Goal: Obtain resource: Download file/media

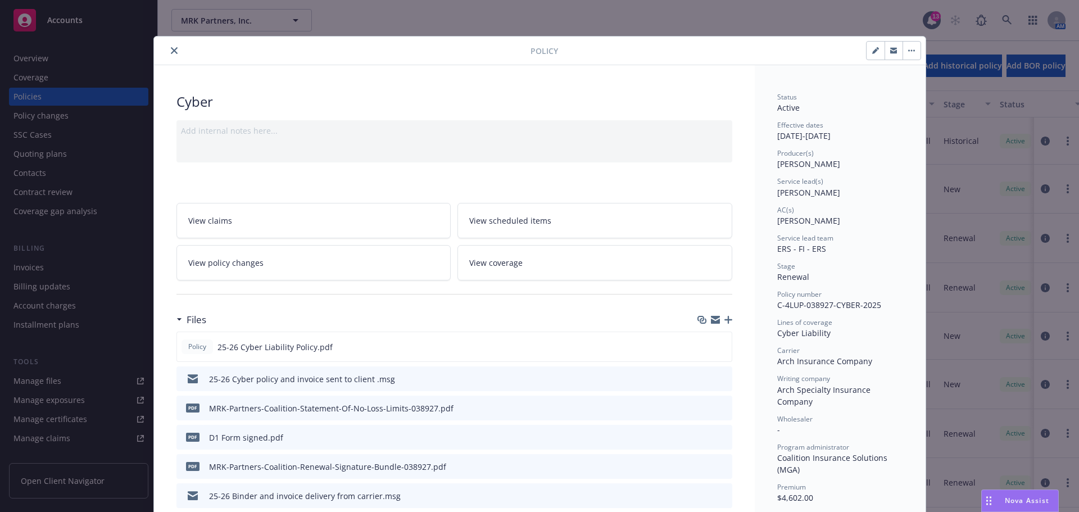
scroll to position [78, 0]
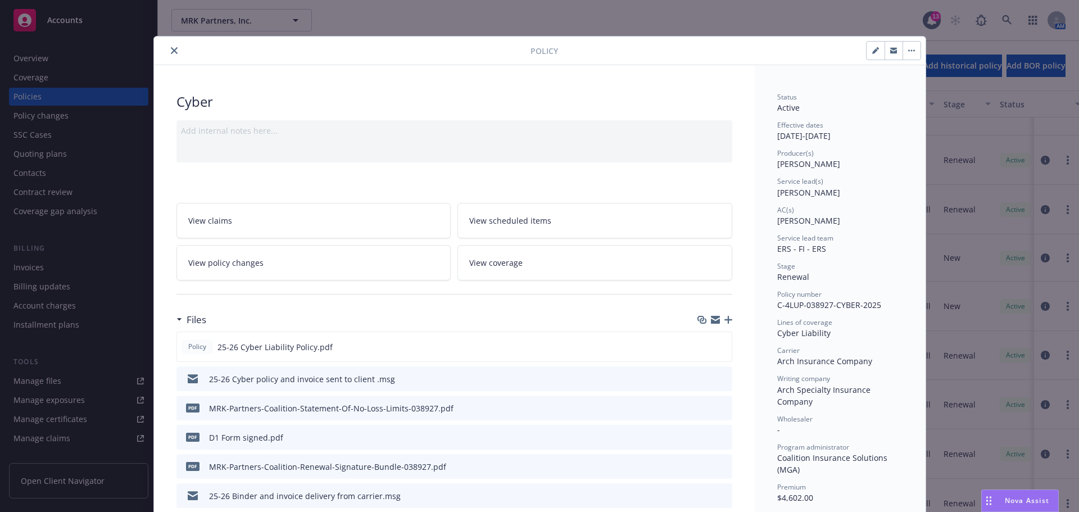
click at [171, 48] on icon "close" at bounding box center [174, 50] width 7 height 7
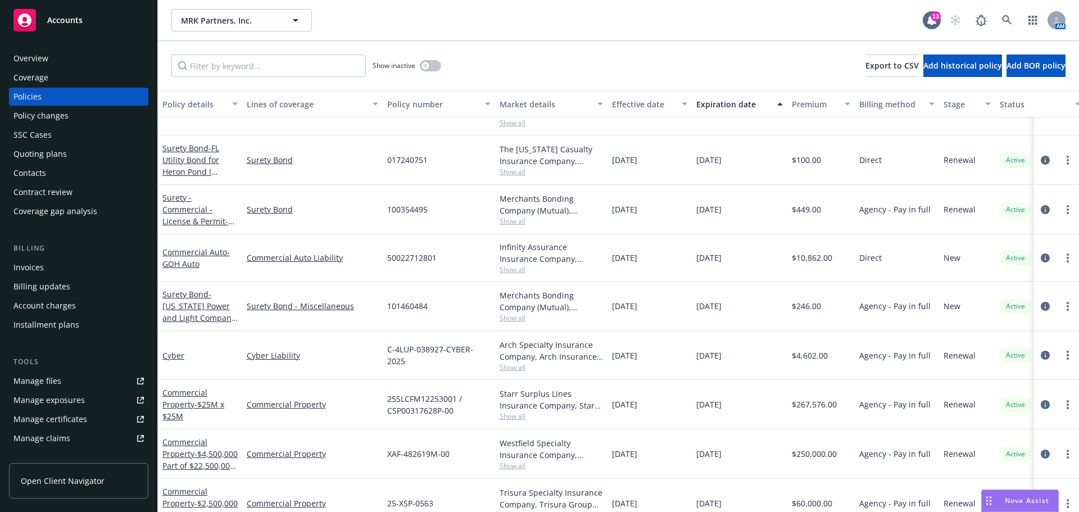
click at [68, 23] on span "Accounts" at bounding box center [64, 20] width 35 height 9
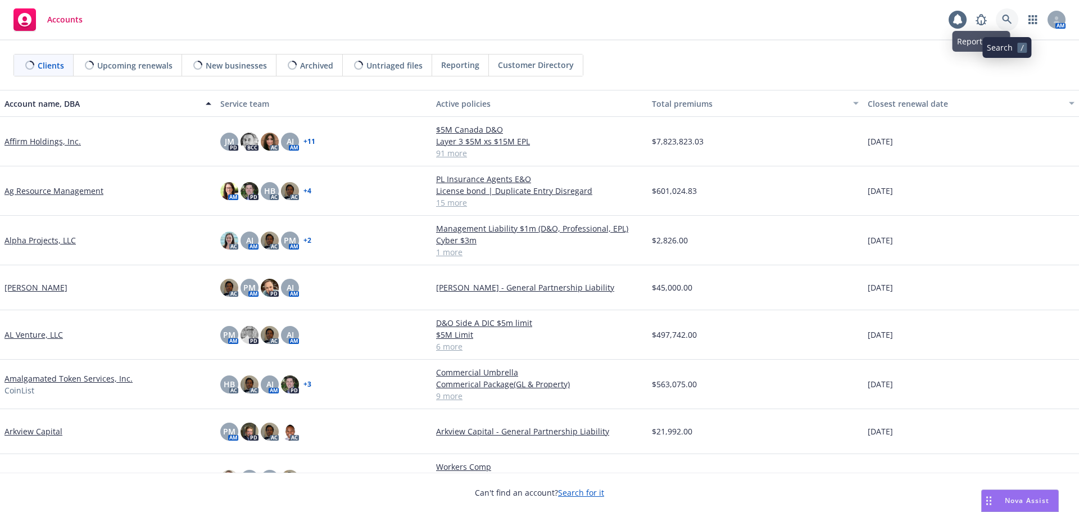
click at [1005, 20] on icon at bounding box center [1007, 20] width 10 height 10
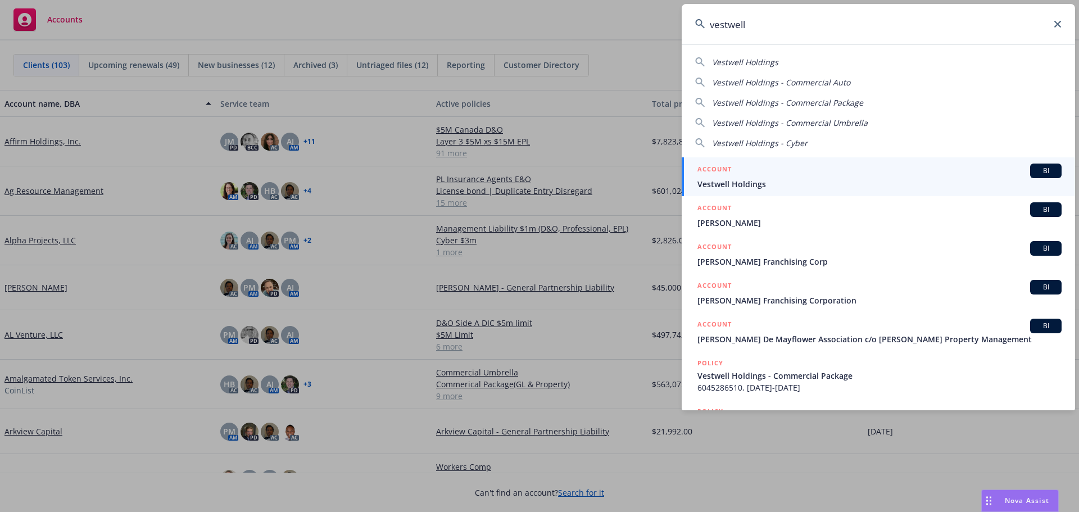
type input "vestwell"
click at [736, 181] on span "Vestwell Holdings" at bounding box center [879, 184] width 364 height 12
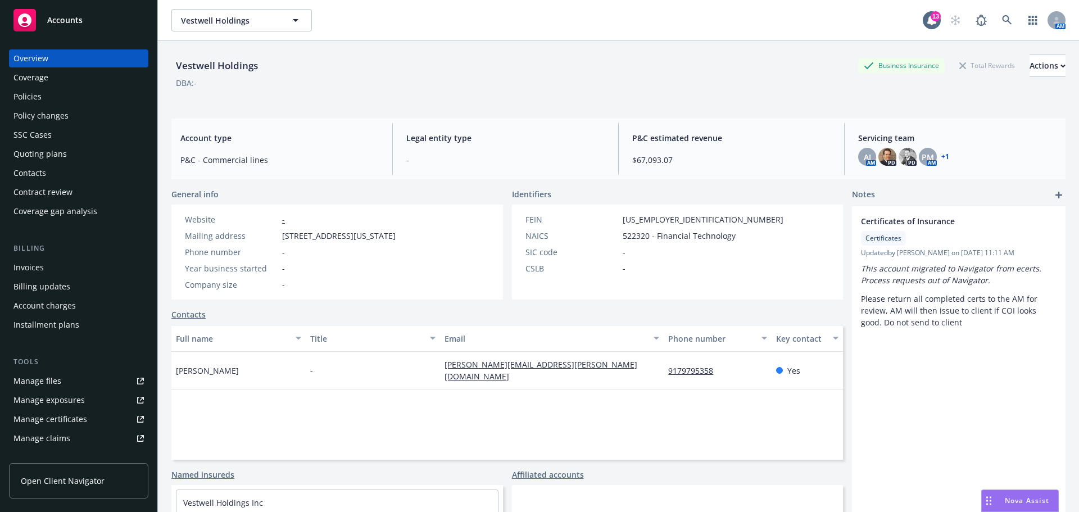
click at [34, 97] on div "Policies" at bounding box center [27, 97] width 28 height 18
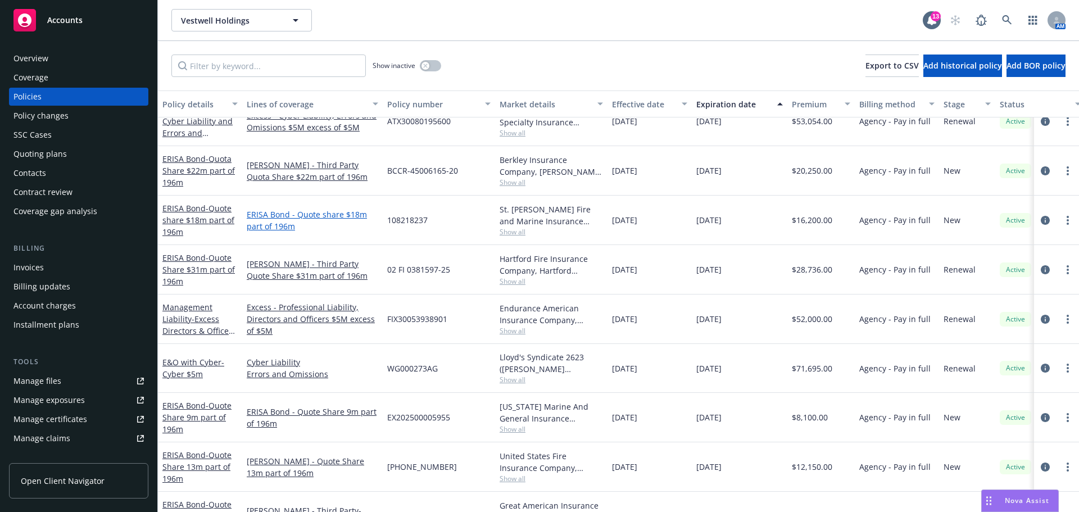
scroll to position [56, 0]
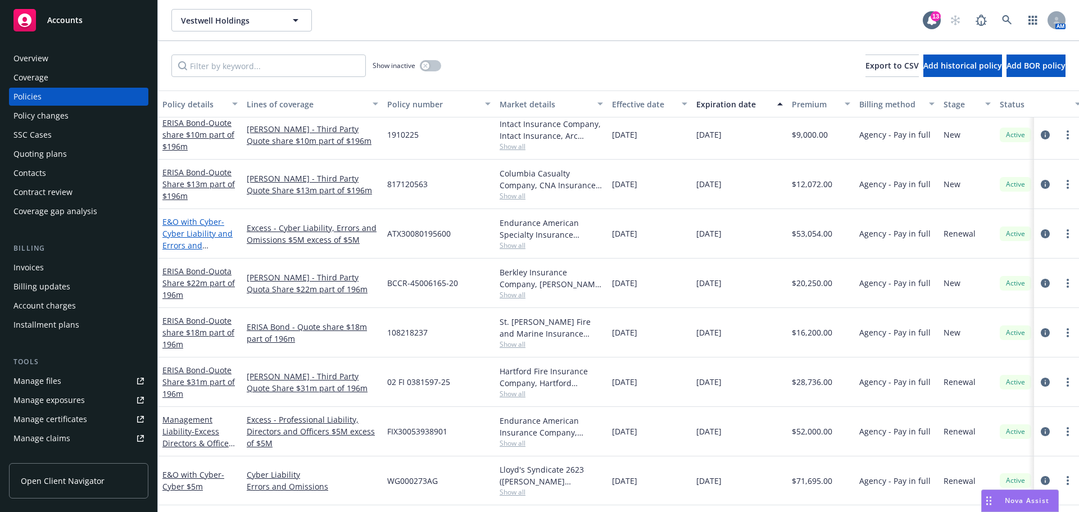
click at [201, 233] on span "- Cyber Liability and Errors and omissions $5M excess of $5M" at bounding box center [197, 245] width 70 height 58
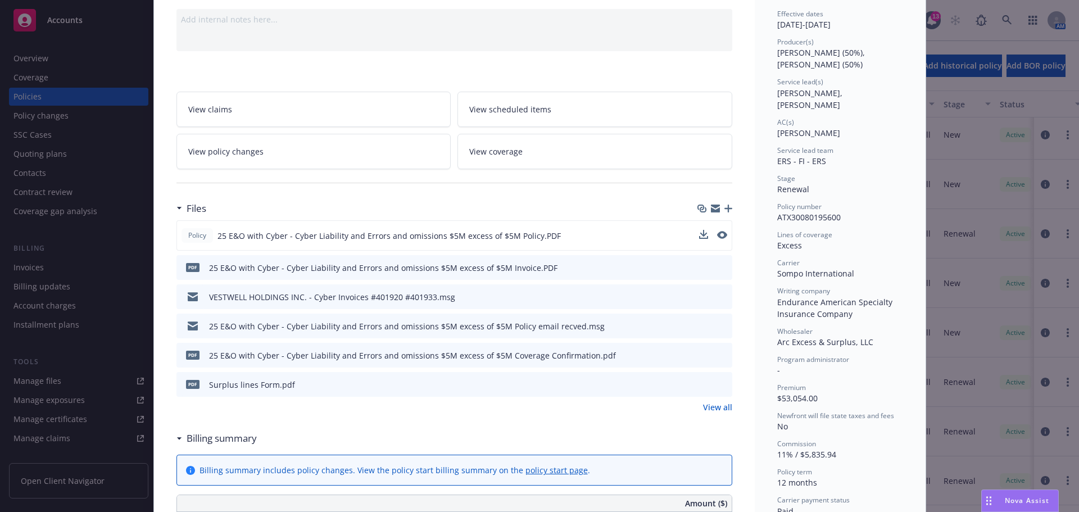
scroll to position [112, 0]
click at [701, 235] on icon "download file" at bounding box center [702, 233] width 9 height 9
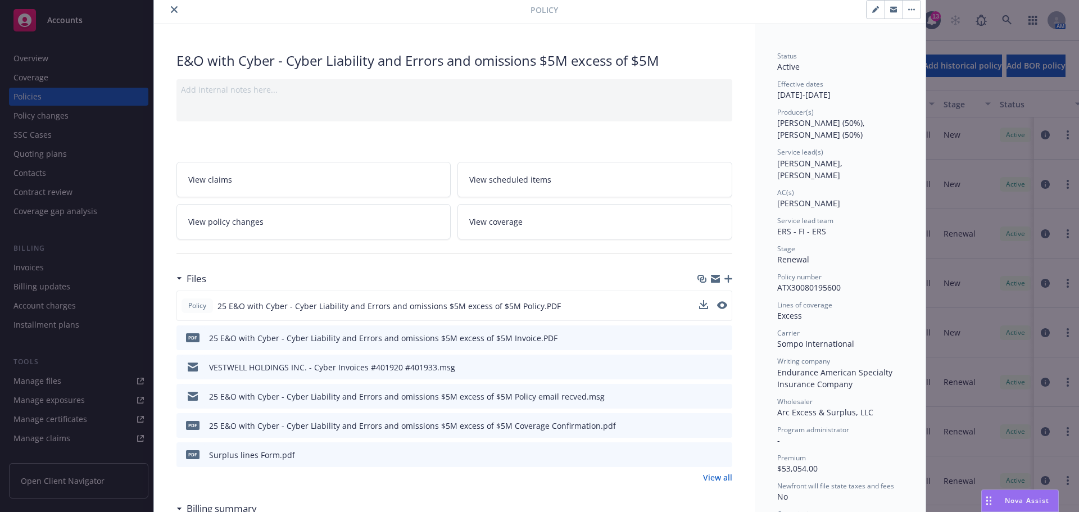
scroll to position [0, 0]
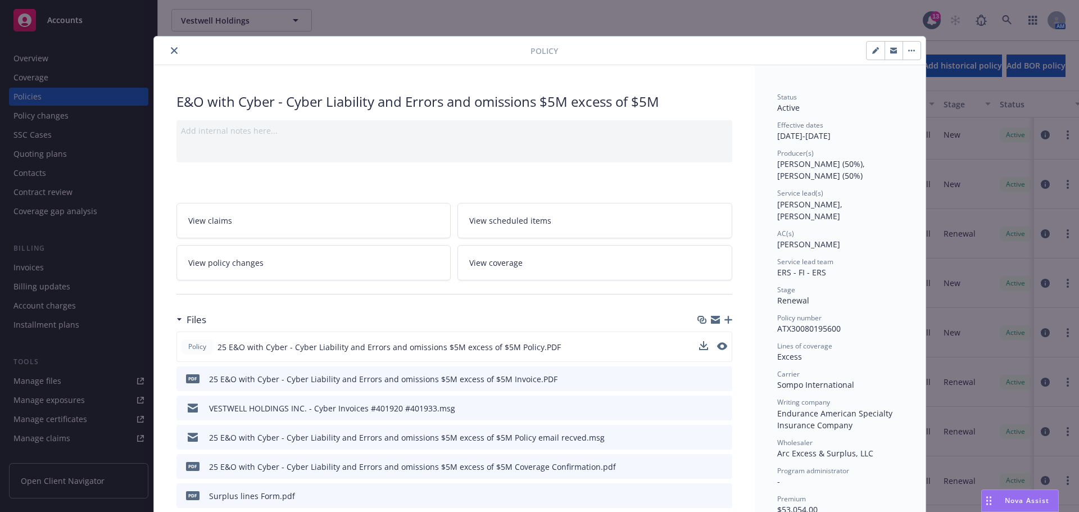
click at [171, 50] on icon "close" at bounding box center [174, 50] width 7 height 7
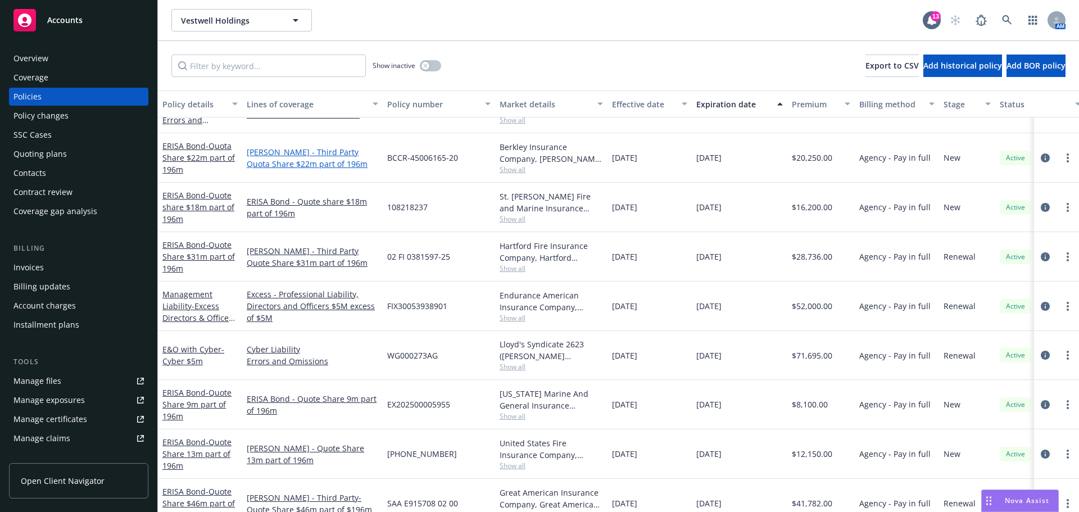
scroll to position [225, 0]
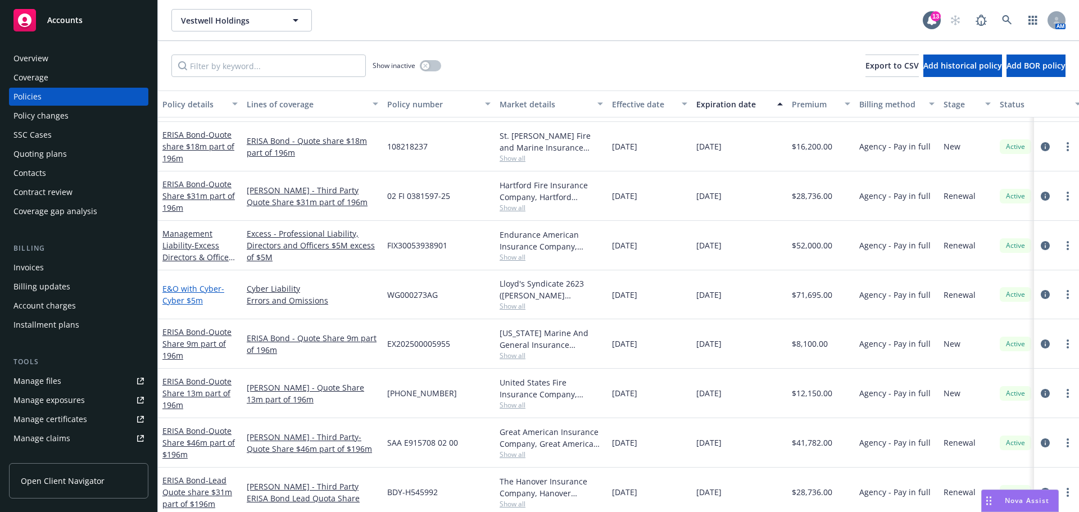
click at [193, 300] on span "- Cyber $5m" at bounding box center [193, 294] width 62 height 22
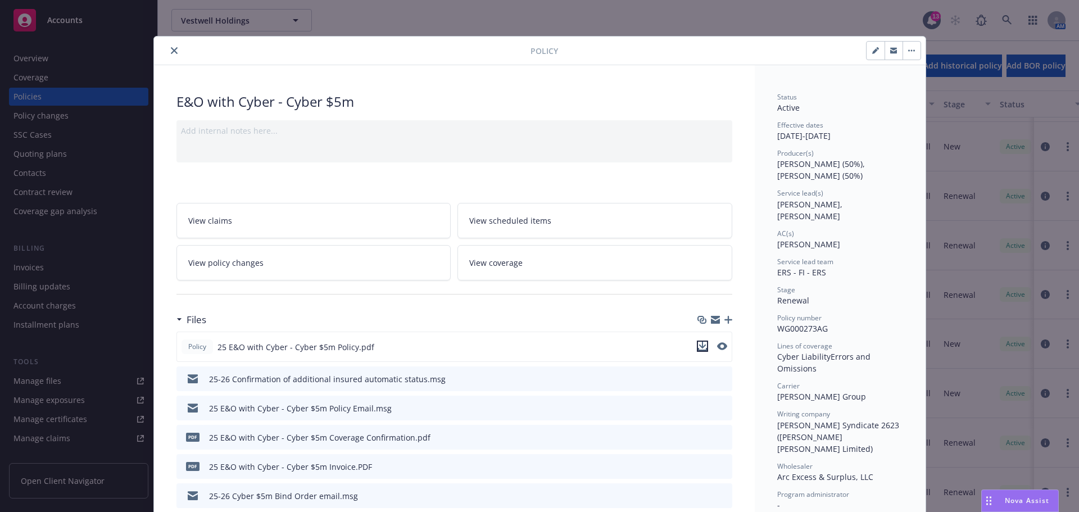
click at [698, 346] on icon "download file" at bounding box center [702, 346] width 9 height 9
click at [171, 49] on icon "close" at bounding box center [174, 50] width 7 height 7
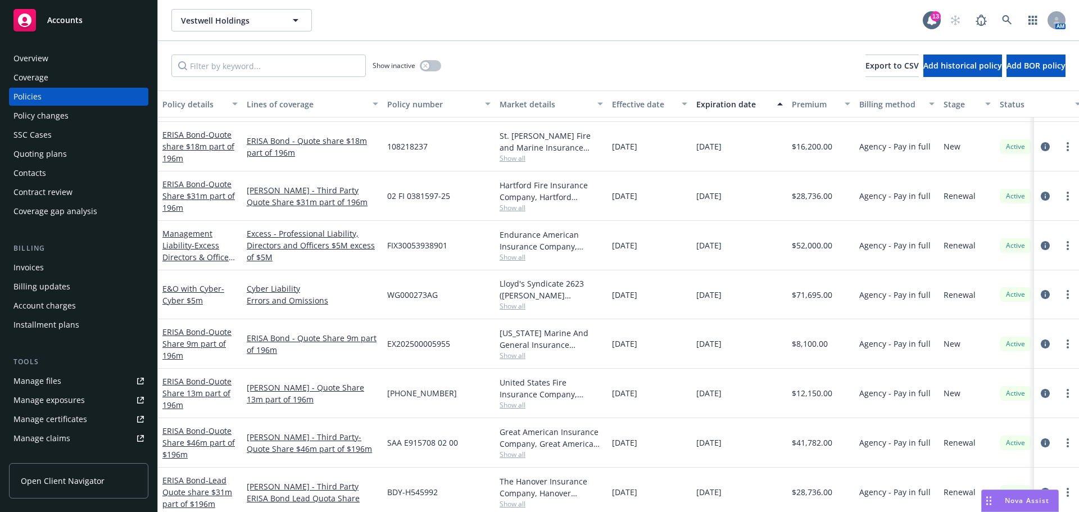
click at [1022, 500] on span "Nova Assist" at bounding box center [1027, 501] width 44 height 10
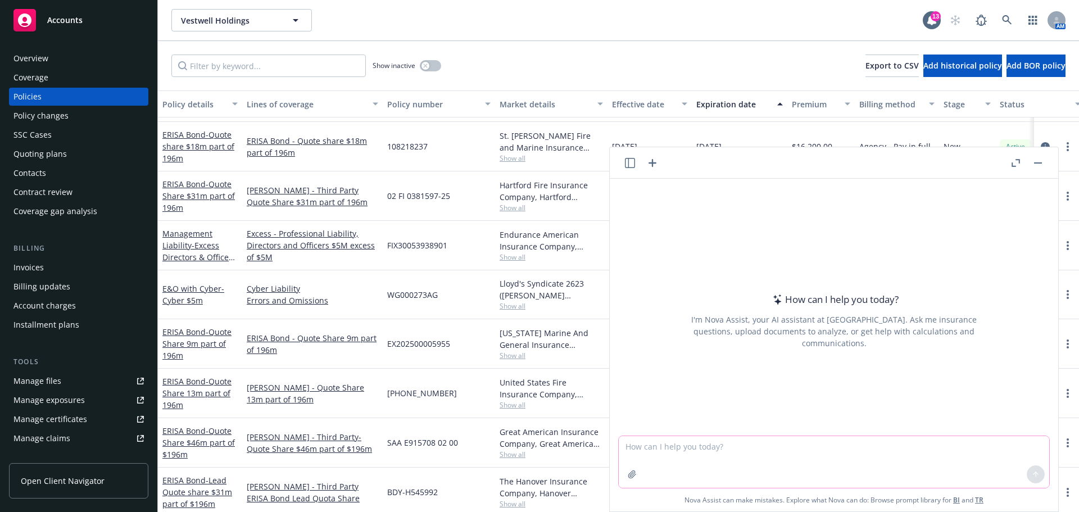
click at [729, 446] on textarea at bounding box center [834, 462] width 430 height 52
type textarea "is tcpa considered a consumer protection law"
click at [816, 450] on textarea "is tcpa considered a consumer protection law" at bounding box center [834, 461] width 430 height 53
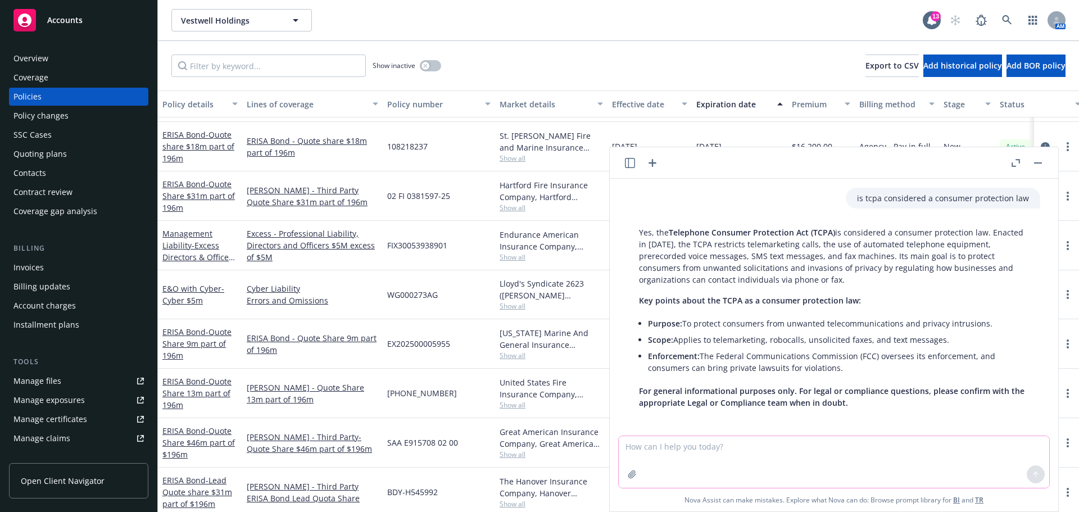
scroll to position [4, 0]
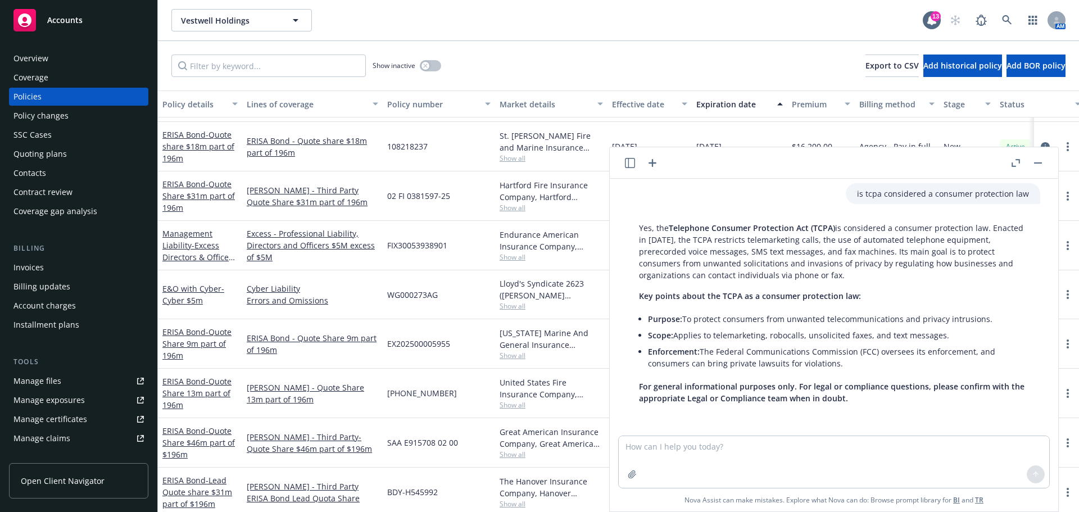
click at [1044, 163] on button "button" at bounding box center [1037, 162] width 13 height 13
